Goal: Find specific page/section: Find specific page/section

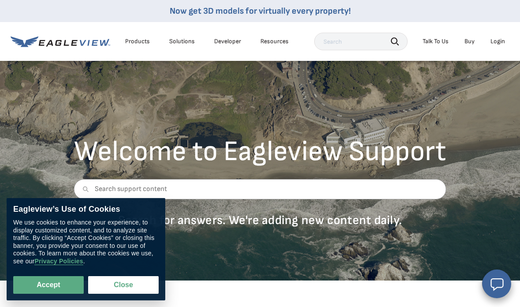
click at [503, 43] on div "Login" at bounding box center [498, 41] width 15 height 8
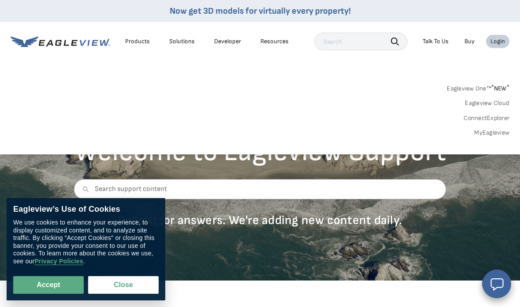
click at [488, 91] on link "Eagleview One™ * NEW *" at bounding box center [478, 87] width 63 height 10
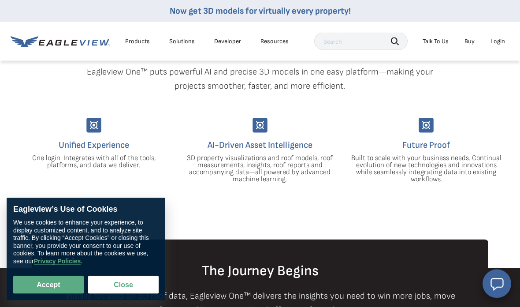
scroll to position [255, 0]
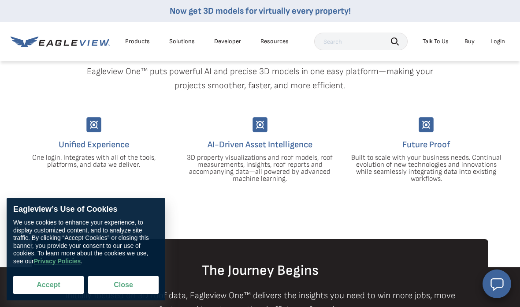
click at [56, 294] on button "Accept" at bounding box center [48, 285] width 71 height 18
checkbox input "true"
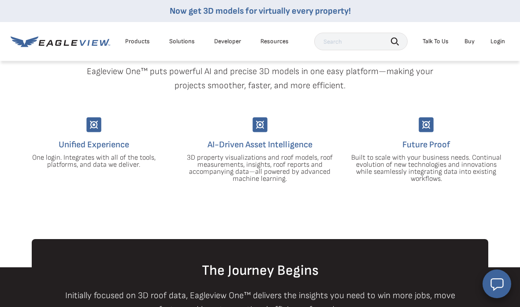
click at [131, 43] on div "Products" at bounding box center [137, 41] width 25 height 8
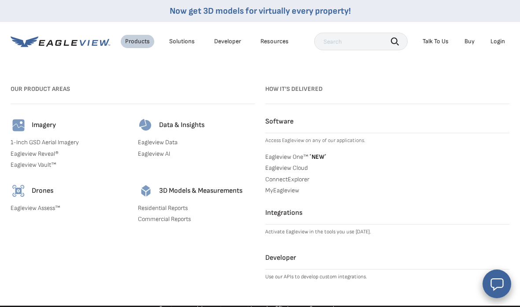
click at [171, 221] on link "Commercial Reports" at bounding box center [196, 219] width 117 height 8
